Goal: Use online tool/utility: Utilize a website feature to perform a specific function

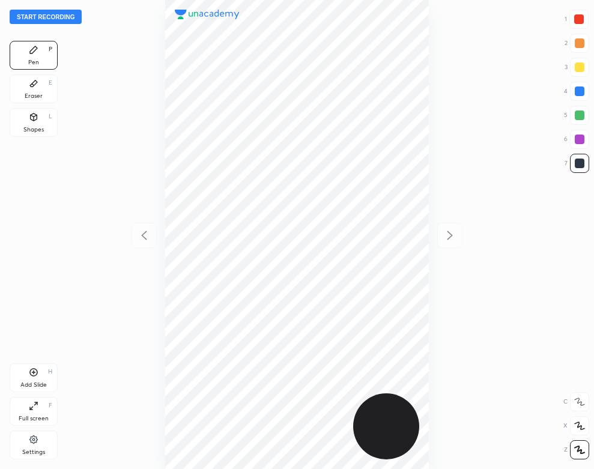
scroll to position [469, 402]
click at [36, 447] on div "Settings" at bounding box center [34, 445] width 48 height 29
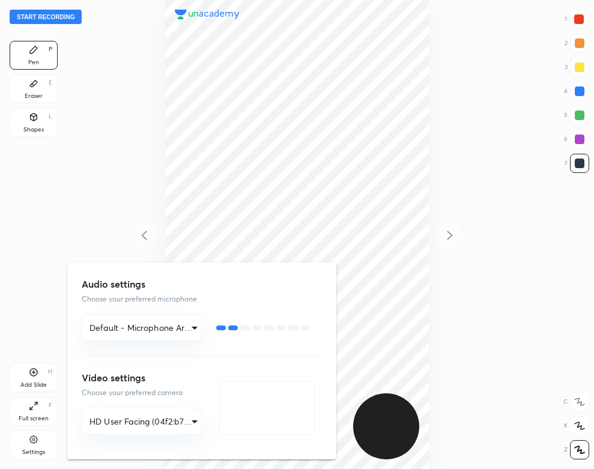
click at [126, 183] on div at bounding box center [297, 234] width 594 height 469
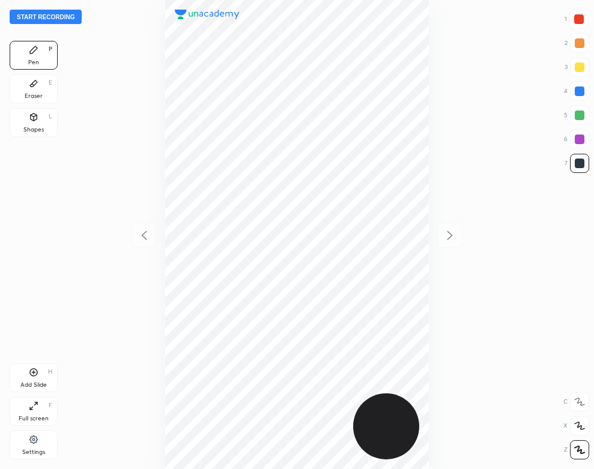
click at [59, 17] on button "Start recording" at bounding box center [46, 17] width 72 height 14
click at [25, 93] on div "Eraser" at bounding box center [34, 96] width 18 height 6
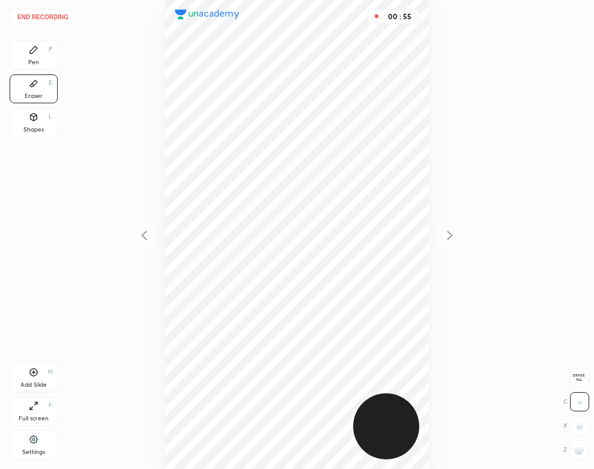
click at [39, 61] on div "Pen P" at bounding box center [34, 55] width 48 height 29
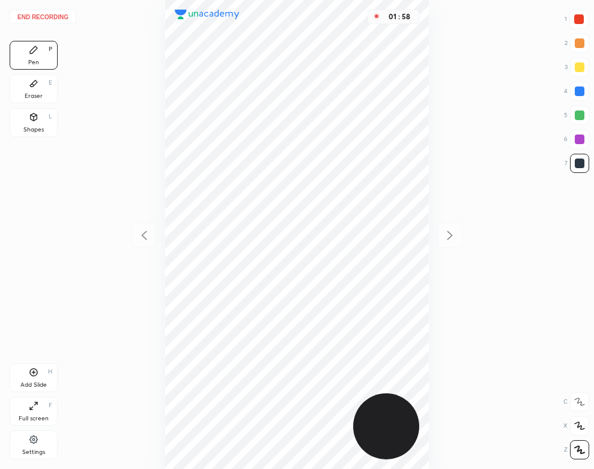
click at [34, 119] on icon at bounding box center [34, 116] width 7 height 7
click at [59, 18] on button "End recording" at bounding box center [43, 17] width 67 height 14
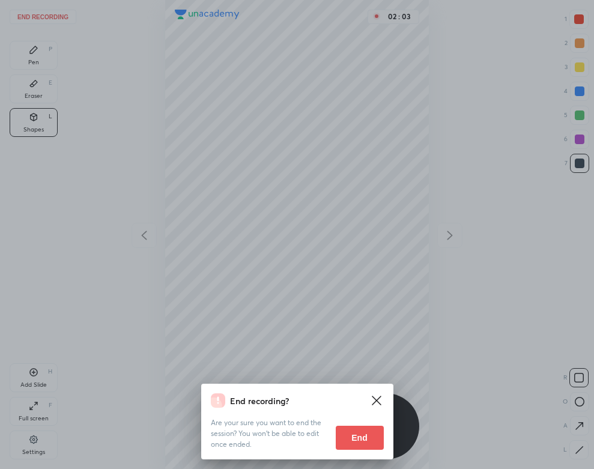
click at [367, 436] on button "End" at bounding box center [360, 438] width 48 height 24
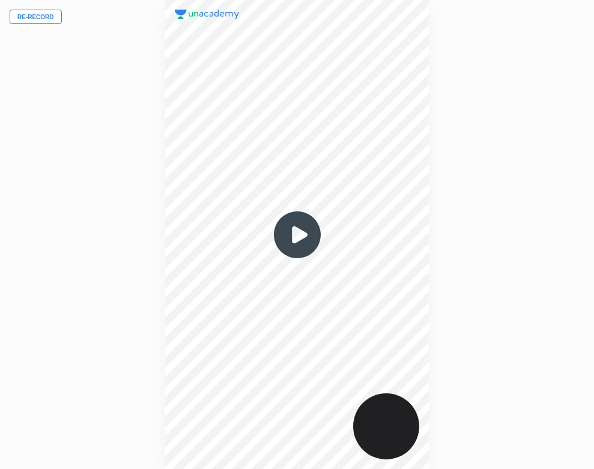
click at [296, 232] on img at bounding box center [297, 235] width 58 height 58
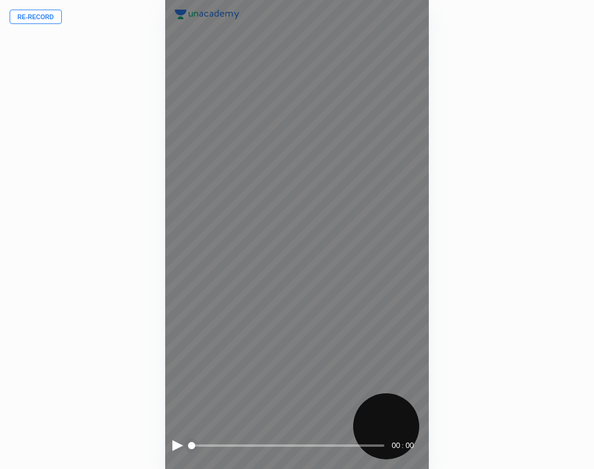
click at [175, 445] on div at bounding box center [177, 445] width 11 height 11
